Goal: Transaction & Acquisition: Purchase product/service

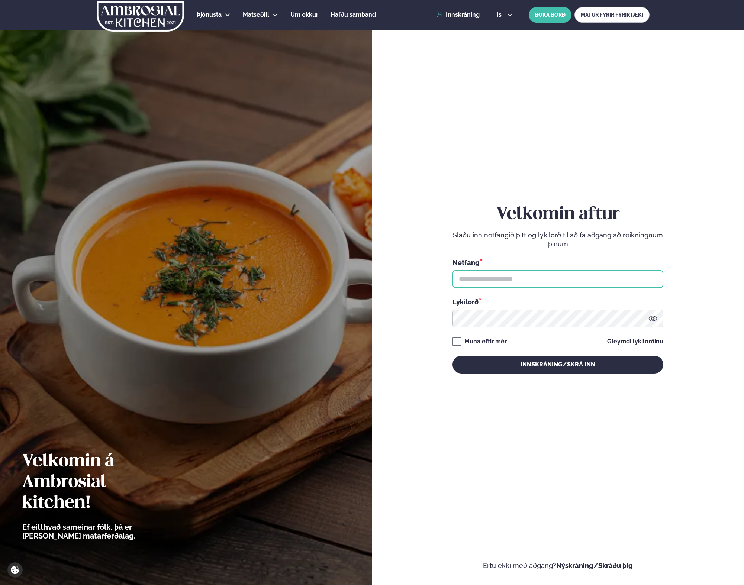
click at [484, 287] on input "text" at bounding box center [557, 279] width 211 height 18
type input "**********"
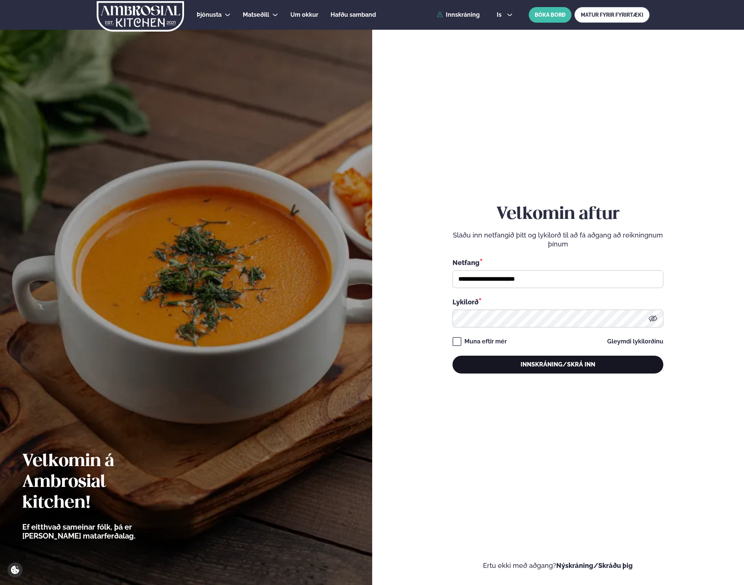
click at [489, 370] on button "Innskráning/Skrá inn" at bounding box center [557, 365] width 211 height 18
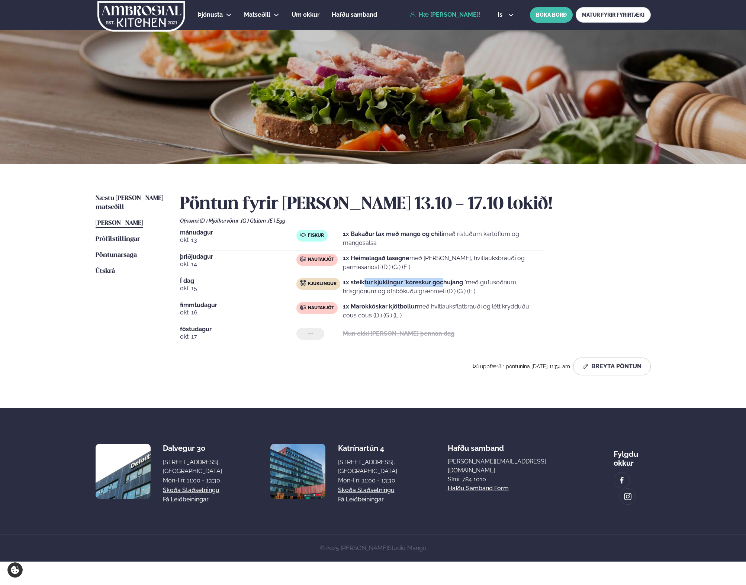
drag, startPoint x: 378, startPoint y: 284, endPoint x: 441, endPoint y: 284, distance: 62.1
click at [441, 284] on strong "1x steiktur kjúklingur ´kóreskur gochujang ´" at bounding box center [404, 282] width 123 height 7
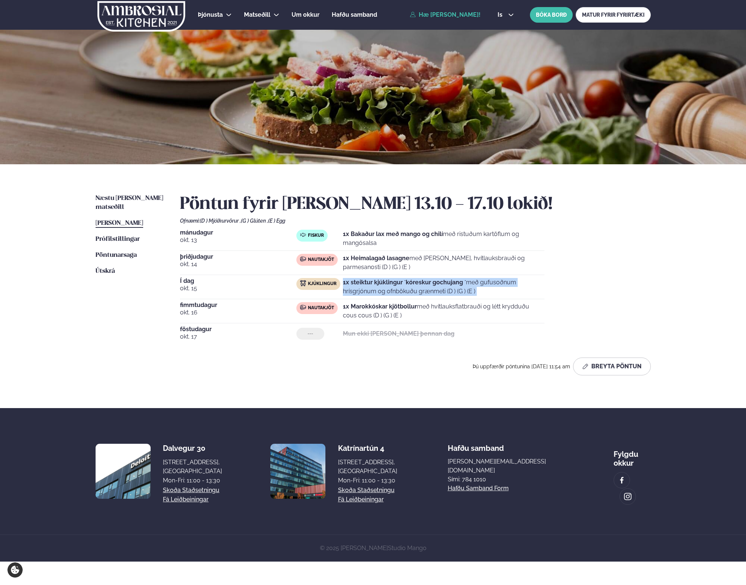
click at [441, 284] on strong "1x steiktur kjúklingur ´kóreskur gochujang ´" at bounding box center [404, 282] width 123 height 7
click at [600, 363] on button "Breyta Pöntun" at bounding box center [612, 367] width 78 height 18
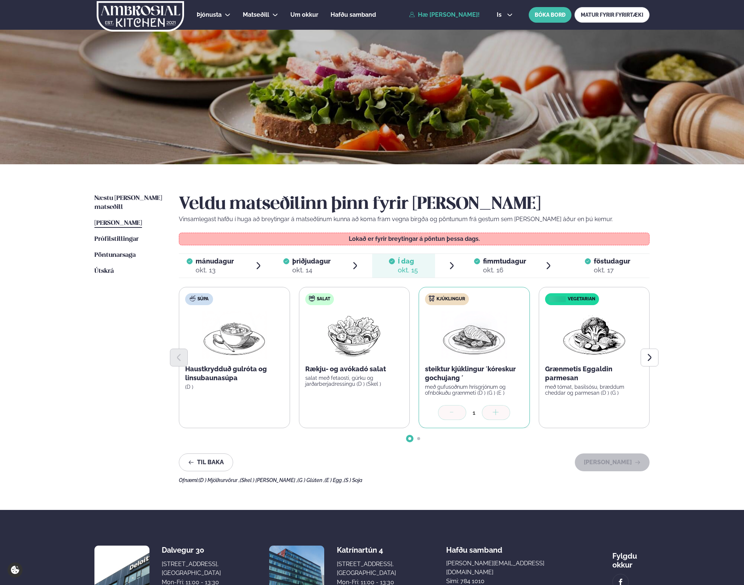
click at [615, 274] on div "okt. 17" at bounding box center [612, 270] width 36 height 9
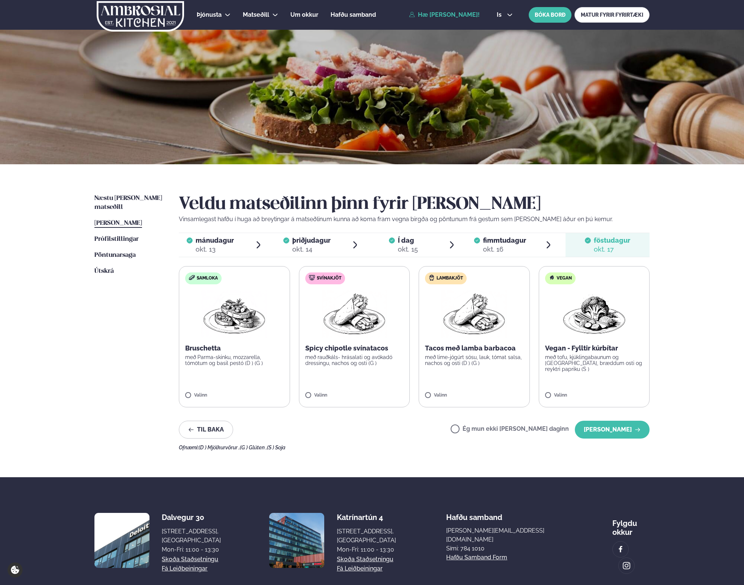
click at [359, 352] on p "Spicy chipotle svínatacos" at bounding box center [354, 348] width 99 height 9
click at [629, 432] on button "[PERSON_NAME]" at bounding box center [612, 430] width 75 height 18
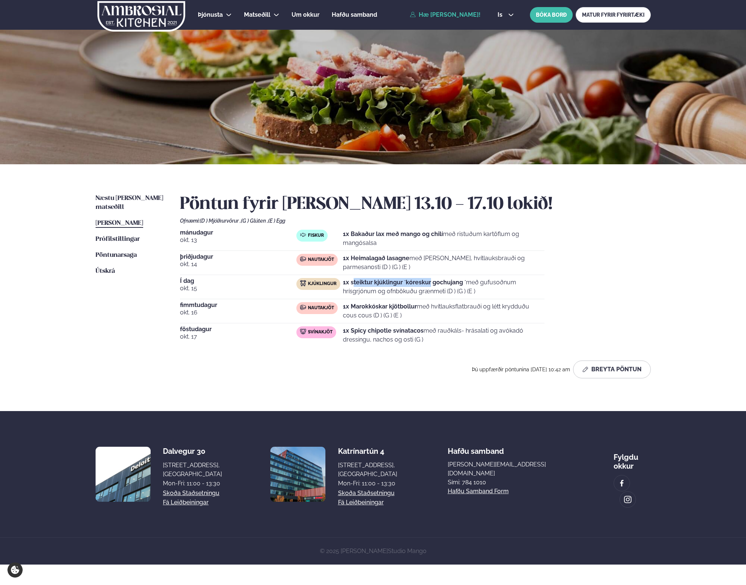
drag, startPoint x: 353, startPoint y: 280, endPoint x: 430, endPoint y: 284, distance: 76.7
click at [430, 284] on strong "1x steiktur kjúklingur ´kóreskur gochujang ´" at bounding box center [404, 282] width 123 height 7
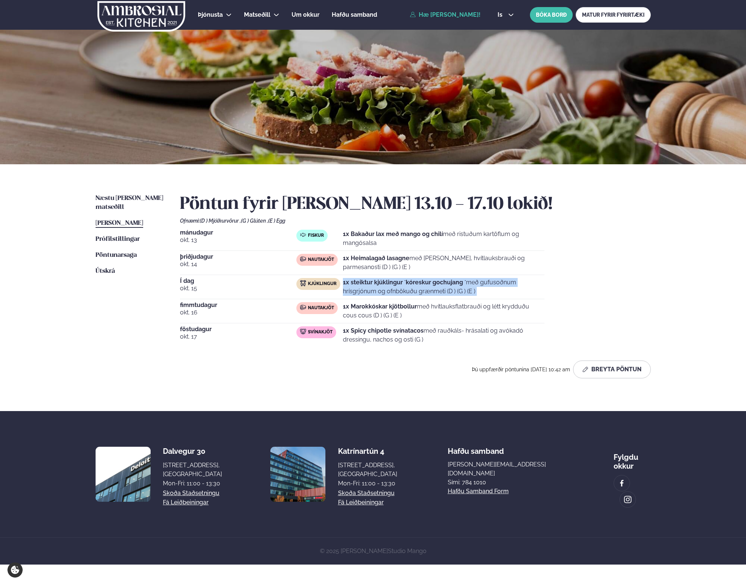
click at [430, 284] on strong "1x steiktur kjúklingur ´kóreskur gochujang ´" at bounding box center [404, 282] width 123 height 7
